Goal: Information Seeking & Learning: Learn about a topic

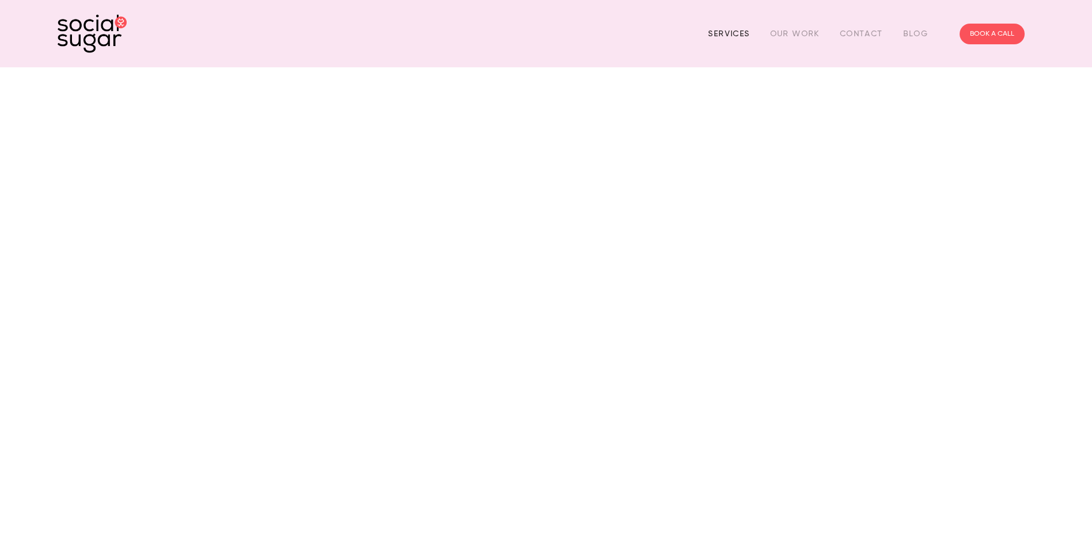
click at [731, 28] on link "Services" at bounding box center [728, 34] width 41 height 18
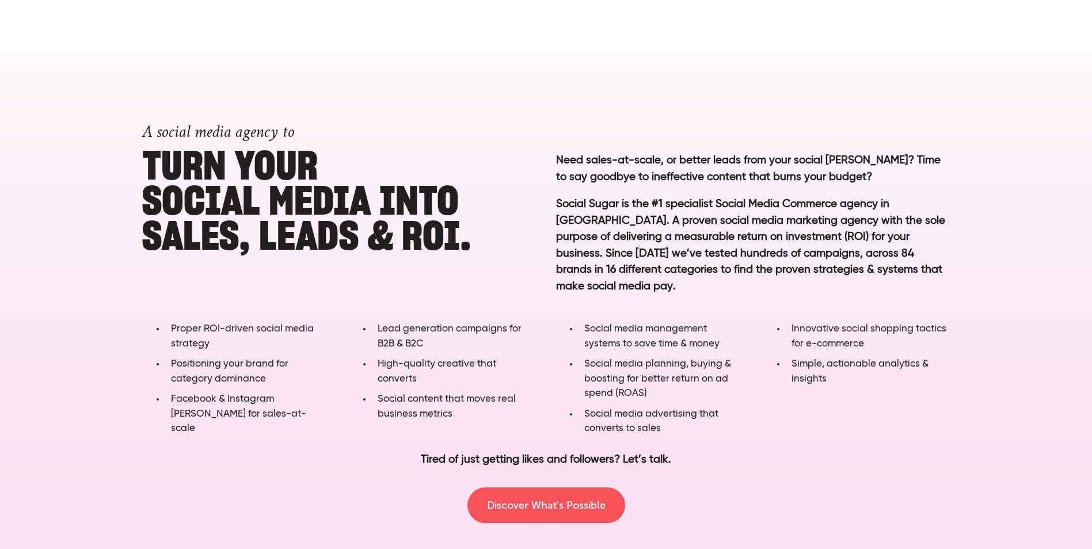
scroll to position [633, 0]
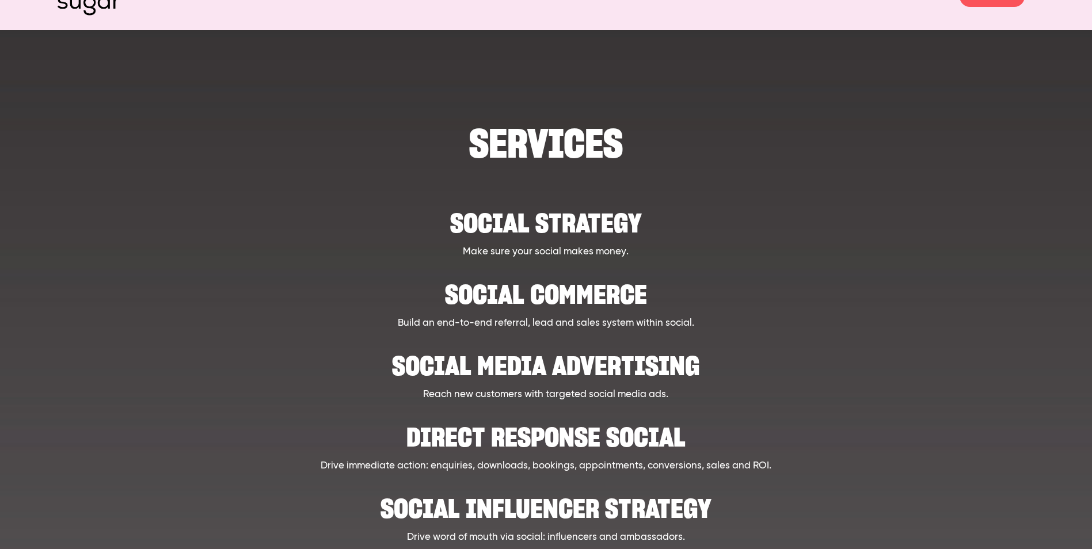
scroll to position [58, 0]
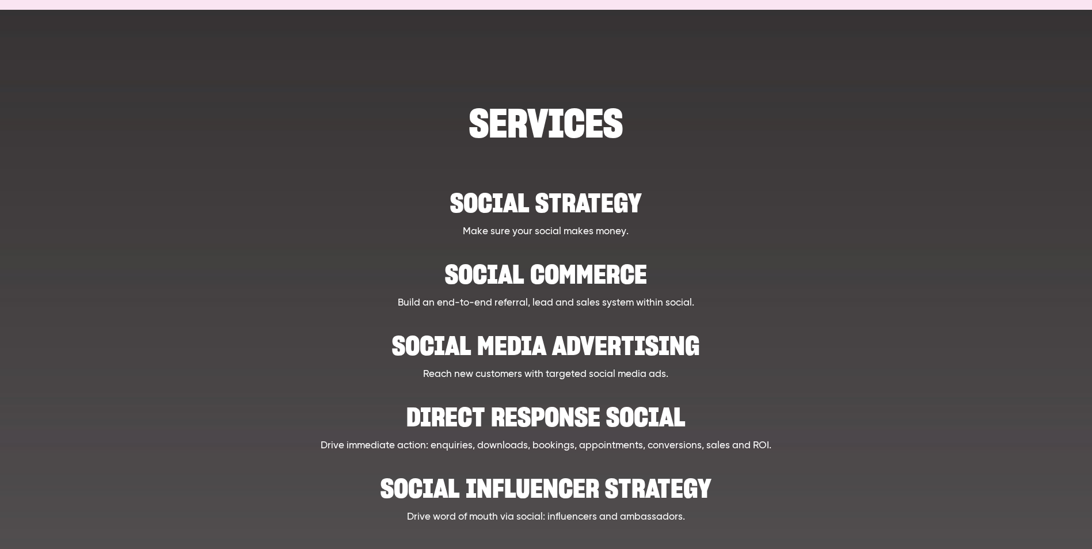
click at [548, 207] on h2 "Social strategy" at bounding box center [546, 197] width 844 height 35
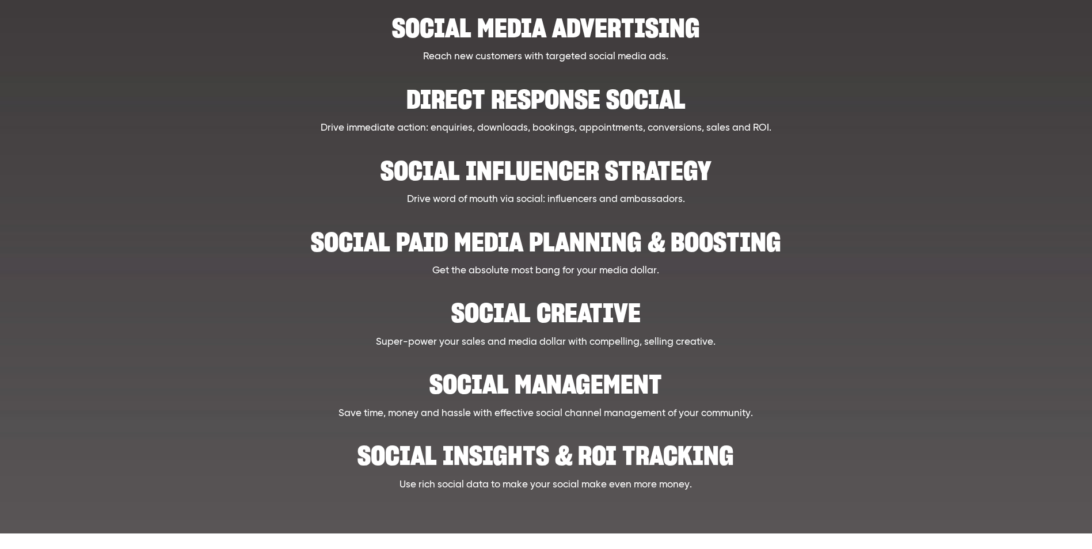
scroll to position [403, 0]
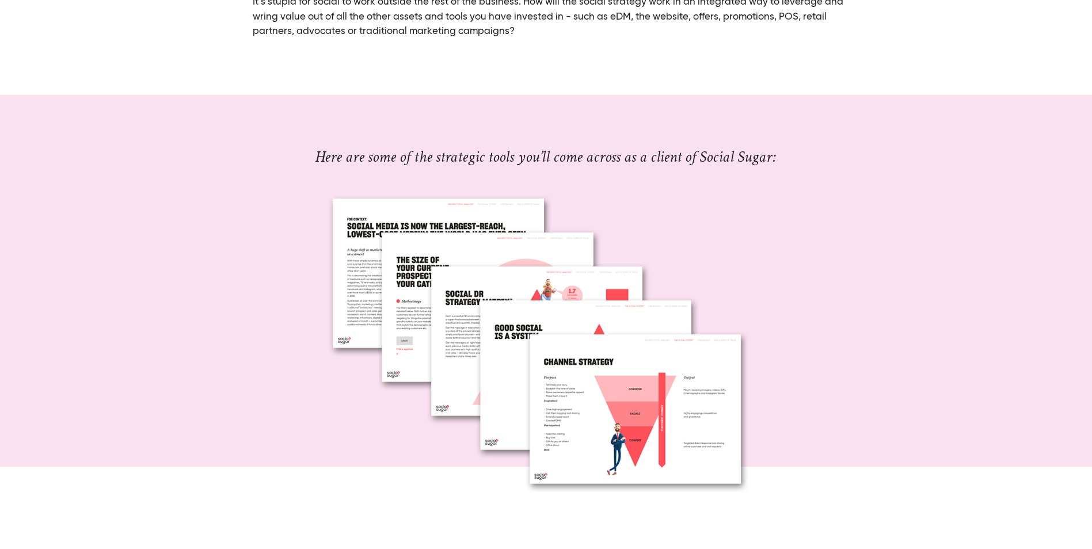
scroll to position [1266, 0]
